Goal: Task Accomplishment & Management: Manage account settings

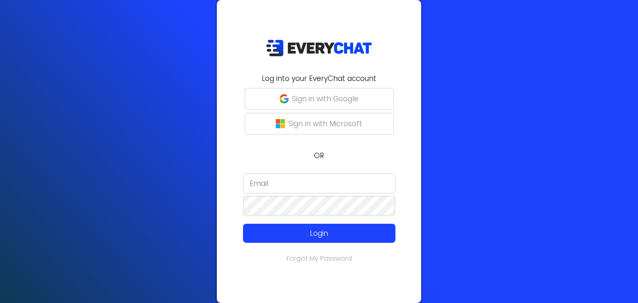
click at [259, 183] on input "email" at bounding box center [319, 184] width 152 height 20
click at [262, 185] on input "customerservice" at bounding box center [319, 184] width 152 height 20
click at [339, 187] on input "customerservice" at bounding box center [319, 184] width 152 height 20
type input "c"
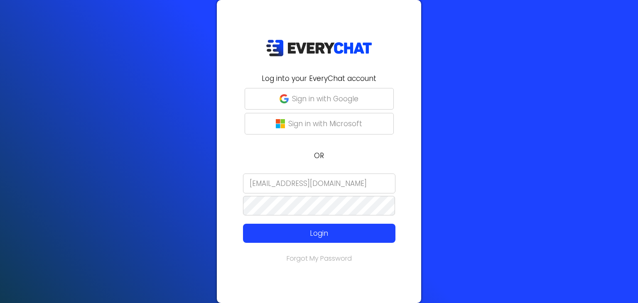
type input "[EMAIL_ADDRESS][DOMAIN_NAME]"
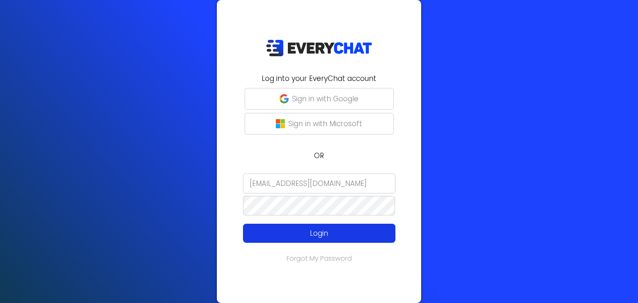
click at [325, 229] on p "Login" at bounding box center [319, 233] width 122 height 11
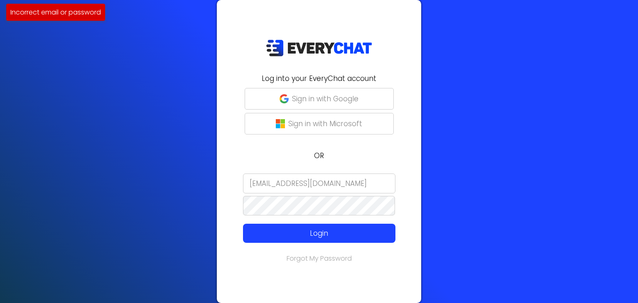
click at [300, 181] on input "[EMAIL_ADDRESS][DOMAIN_NAME]" at bounding box center [319, 184] width 152 height 20
click at [240, 203] on form "[EMAIL_ADDRESS][DOMAIN_NAME] Login" at bounding box center [319, 208] width 194 height 69
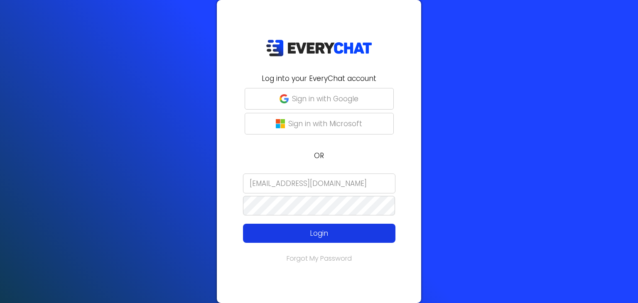
click at [278, 228] on p "Login" at bounding box center [319, 233] width 122 height 11
click at [291, 228] on p "Login" at bounding box center [319, 233] width 122 height 11
click at [292, 224] on button "Login" at bounding box center [319, 233] width 152 height 19
click at [272, 232] on p "Login" at bounding box center [319, 233] width 122 height 11
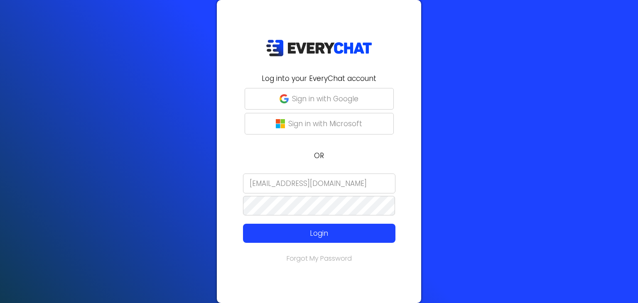
click at [238, 204] on form "[EMAIL_ADDRESS][DOMAIN_NAME] Login" at bounding box center [319, 208] width 194 height 69
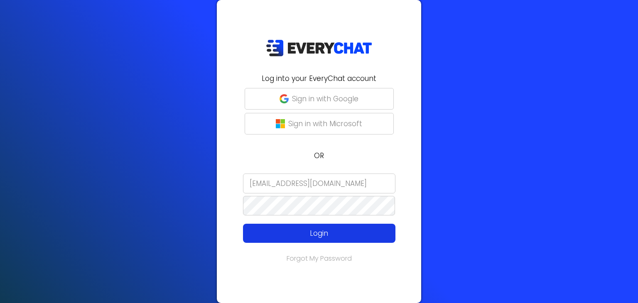
click at [248, 232] on button "Login" at bounding box center [319, 233] width 152 height 19
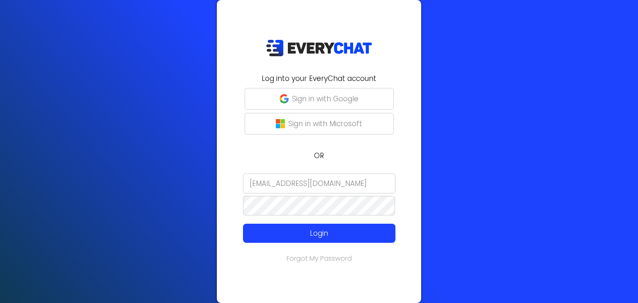
click at [308, 257] on link "Forgot My Password" at bounding box center [318, 259] width 65 height 10
